Goal: Find specific page/section: Find specific page/section

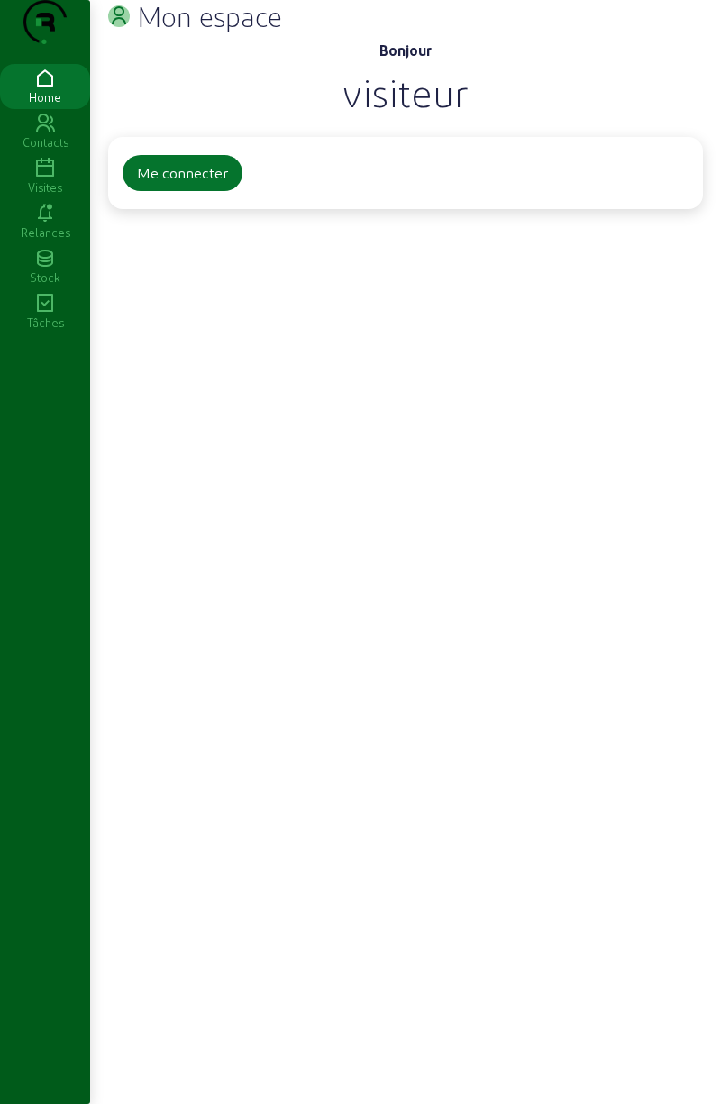
click at [164, 191] on button "Me connecter" at bounding box center [183, 173] width 120 height 36
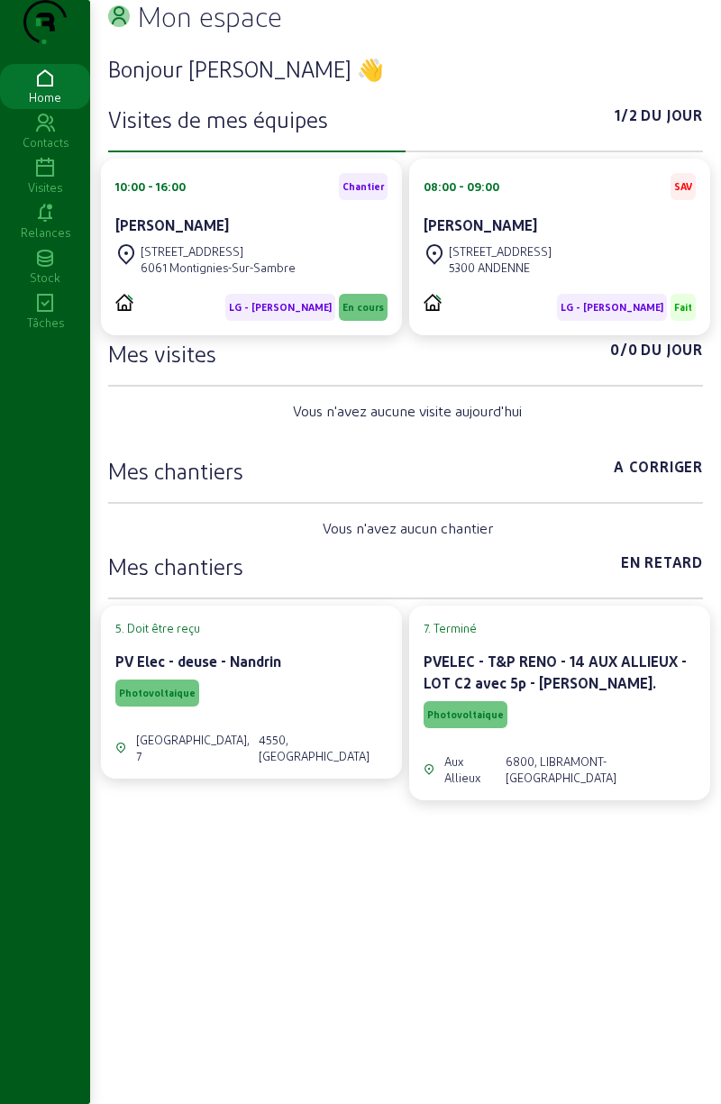
click at [240, 260] on div "[STREET_ADDRESS]" at bounding box center [218, 251] width 155 height 16
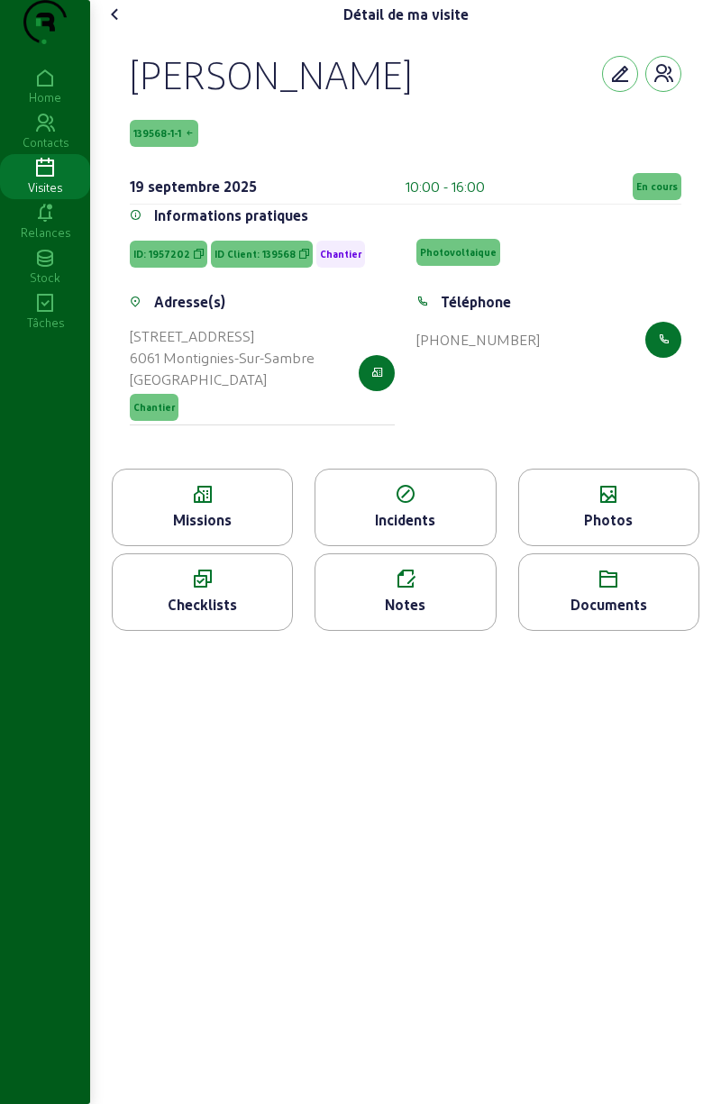
click at [661, 92] on button "button" at bounding box center [663, 74] width 36 height 36
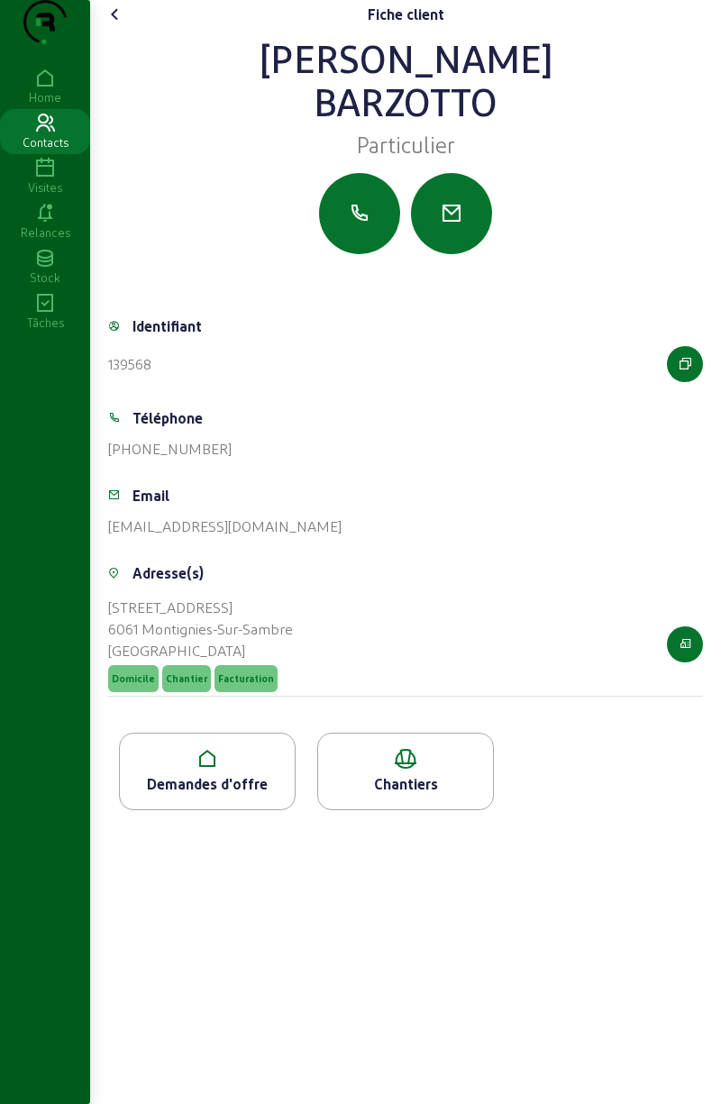
click at [392, 795] on div "Chantiers" at bounding box center [405, 784] width 175 height 22
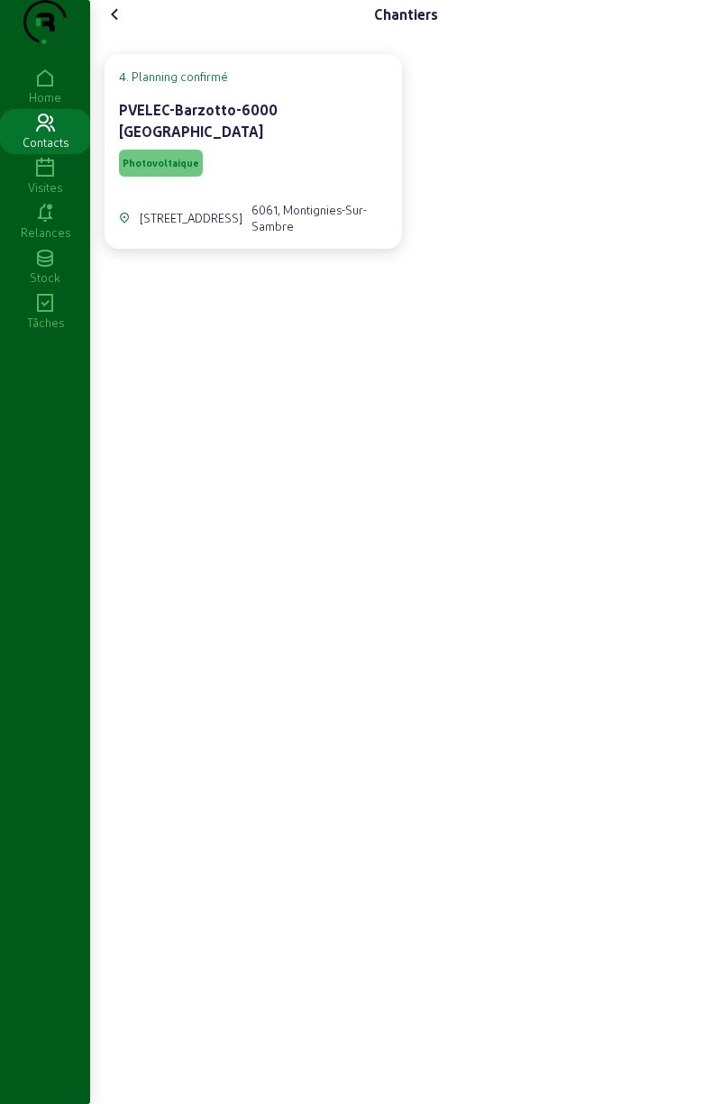
click at [191, 202] on div "[STREET_ADDRESS]" at bounding box center [253, 207] width 269 height 54
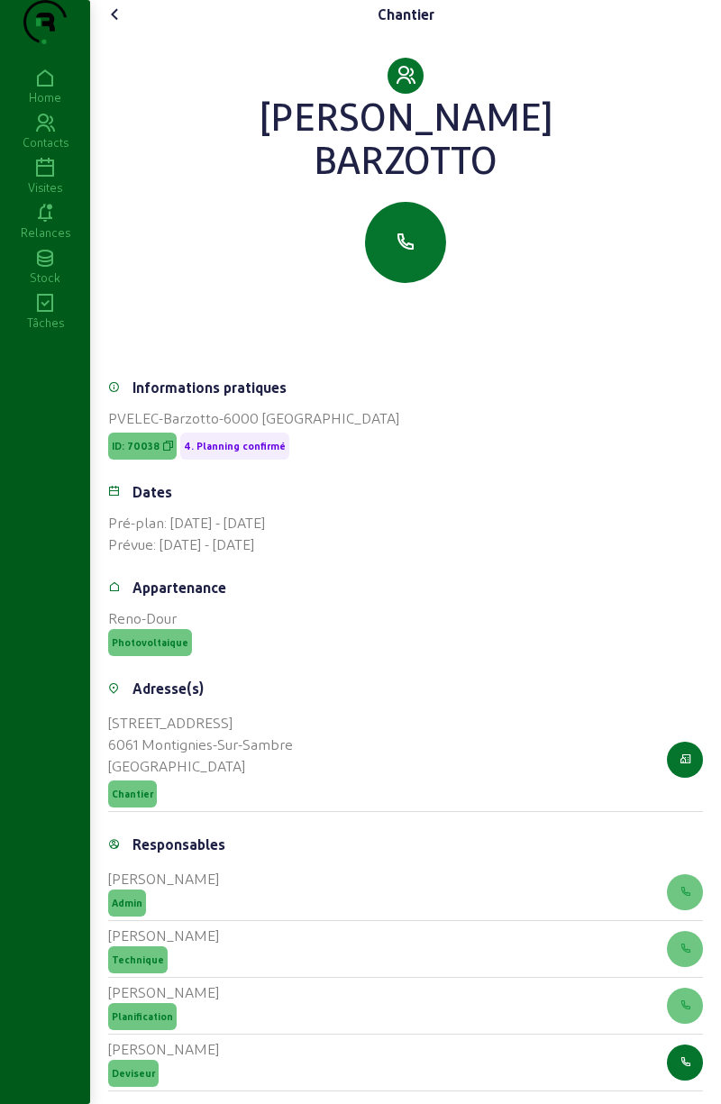
click at [130, 29] on cam-font-icon at bounding box center [115, 14] width 29 height 29
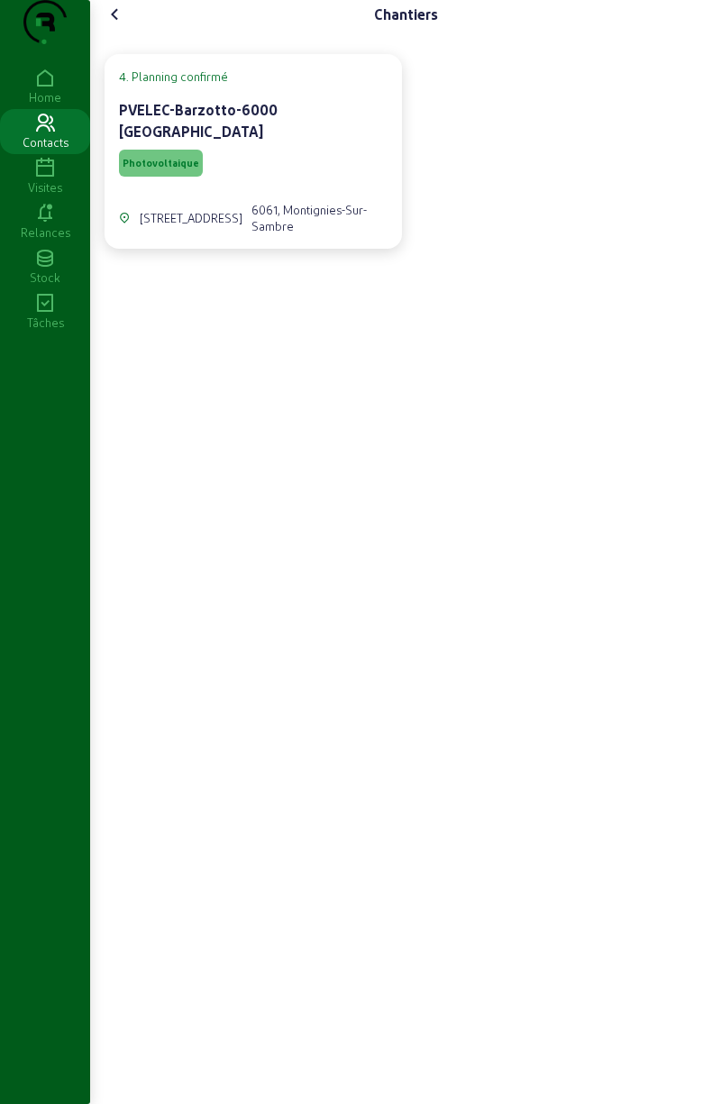
click at [126, 25] on icon at bounding box center [116, 15] width 22 height 22
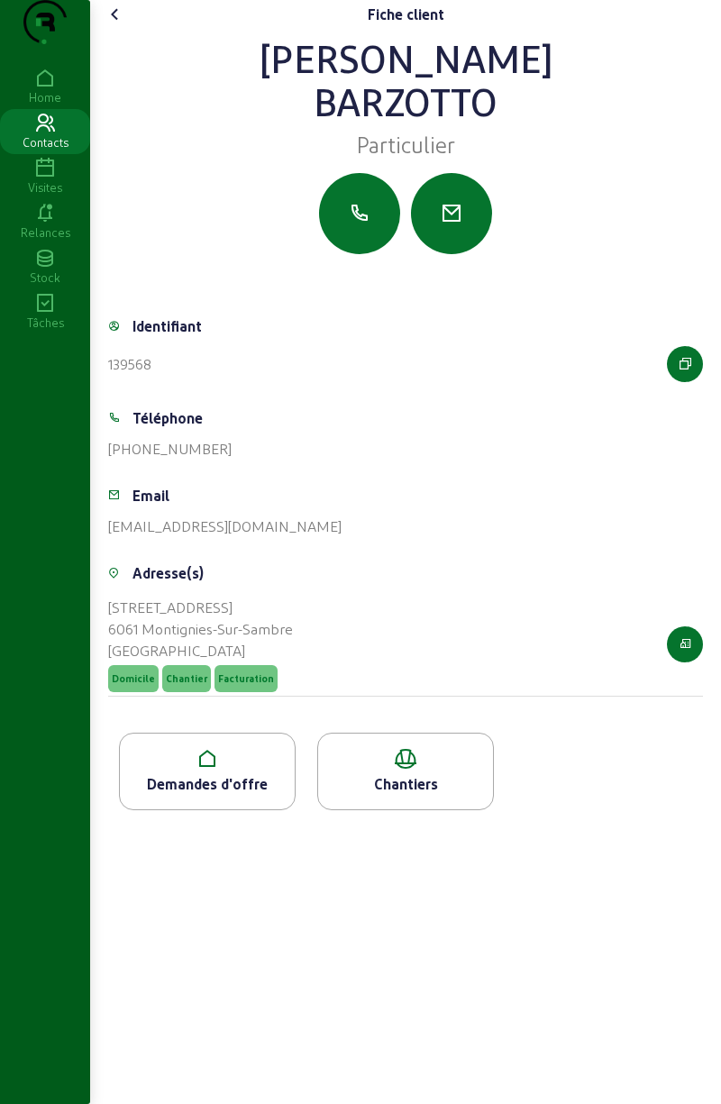
click at [117, 25] on icon at bounding box center [116, 15] width 22 height 22
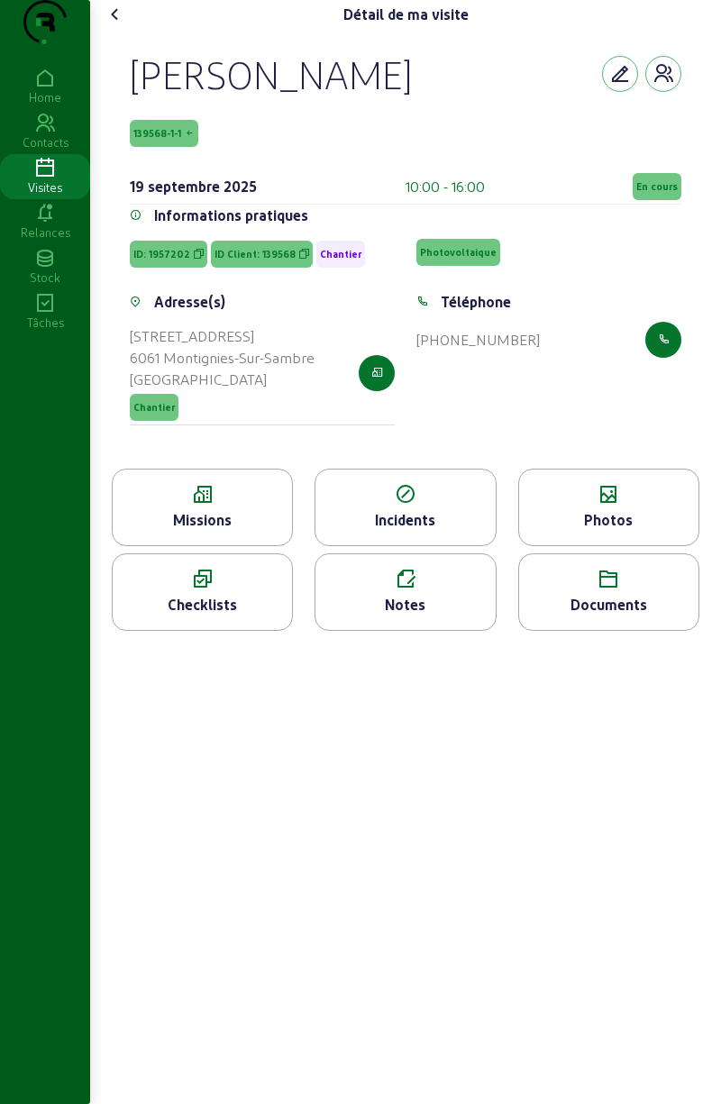
click at [216, 543] on div "Missions" at bounding box center [202, 508] width 181 height 78
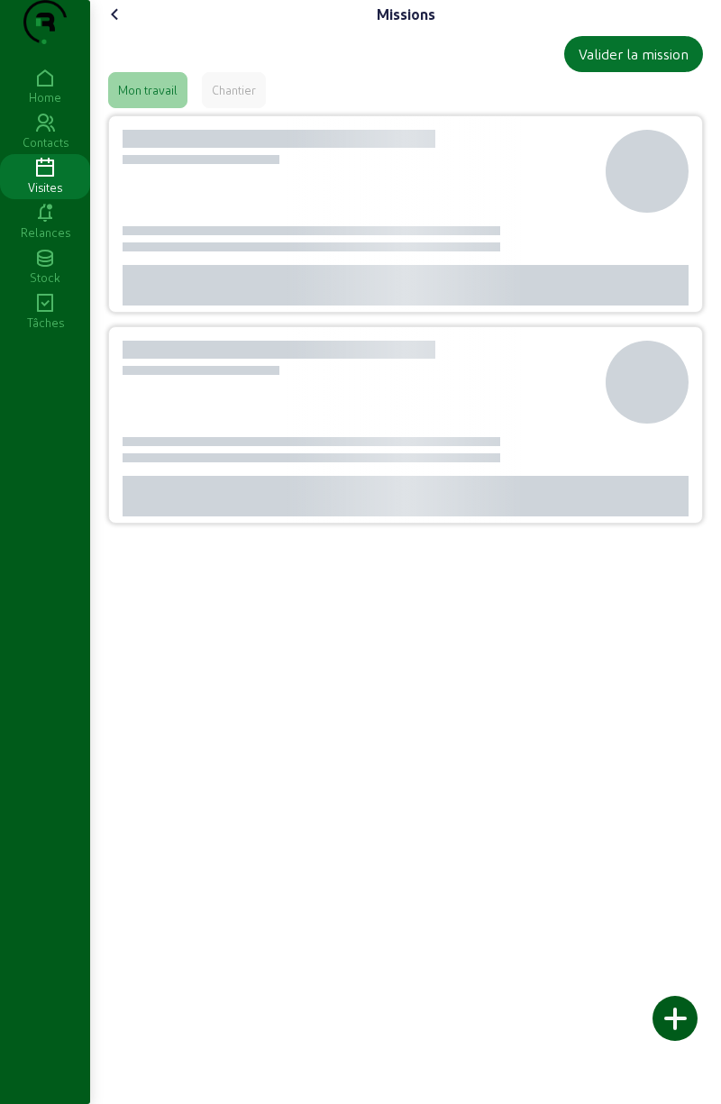
click at [242, 108] on div "Chantier" at bounding box center [234, 90] width 64 height 36
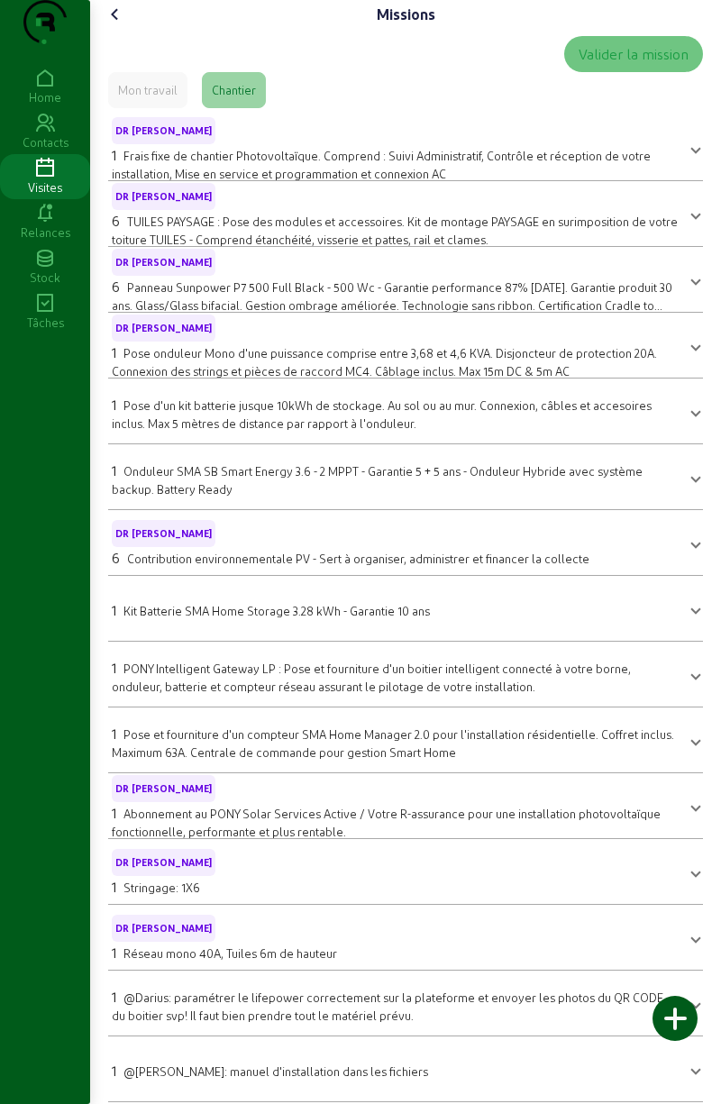
scroll to position [22, 0]
